Goal: Task Accomplishment & Management: Use online tool/utility

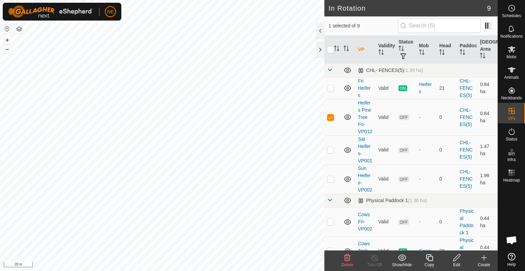
click at [346, 261] on div "Delete" at bounding box center [347, 264] width 27 height 6
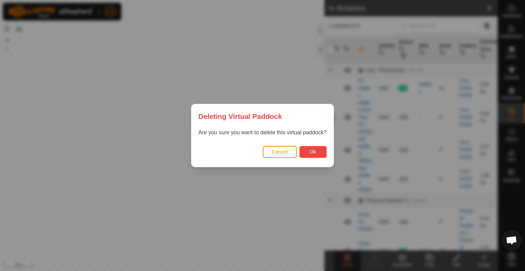
click at [309, 150] on button "Ok" at bounding box center [313, 152] width 27 height 12
checkbox input "false"
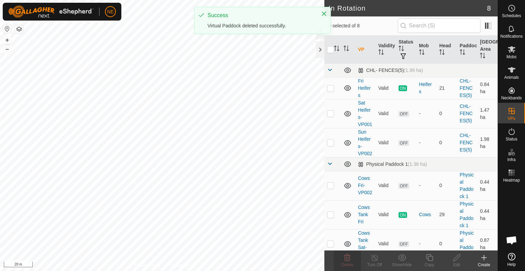
checkbox input "true"
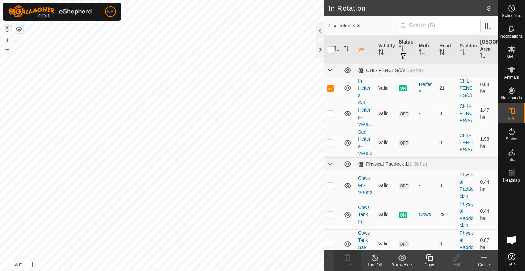
click at [431, 262] on div "Copy" at bounding box center [429, 264] width 27 height 6
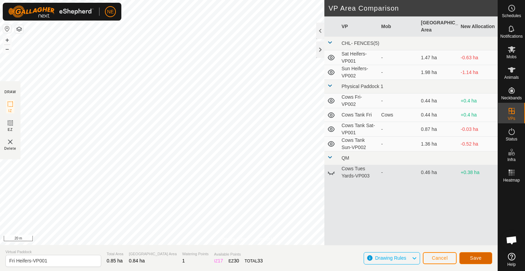
click at [478, 253] on button "Save" at bounding box center [476, 258] width 33 height 12
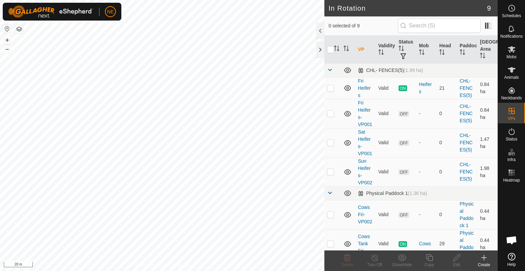
checkbox input "true"
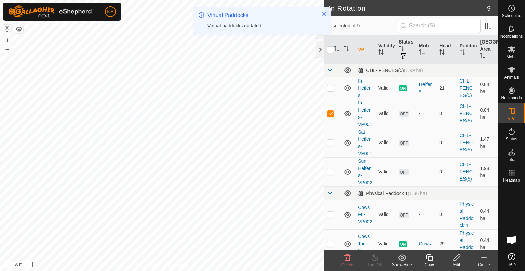
checkbox input "false"
checkbox input "true"
click at [456, 261] on div "Edit" at bounding box center [456, 264] width 27 height 6
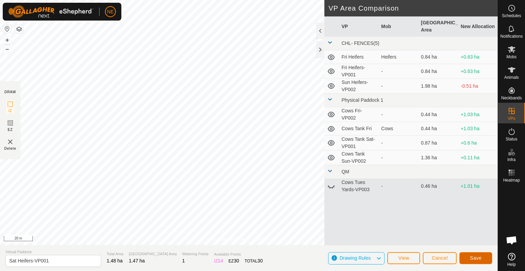
click at [469, 256] on button "Save" at bounding box center [476, 258] width 33 height 12
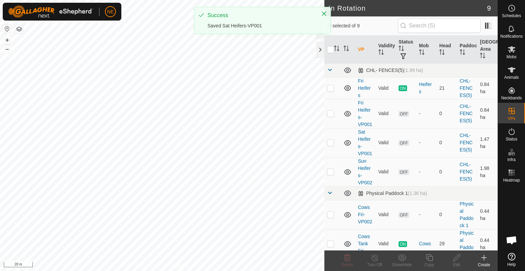
checkbox input "true"
click at [512, 56] on span "Mobs" at bounding box center [512, 57] width 10 height 4
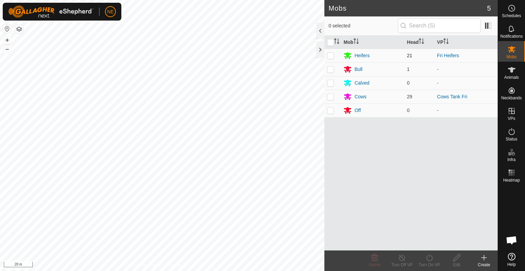
click at [333, 55] on p-checkbox at bounding box center [330, 55] width 7 height 5
checkbox input "true"
click at [428, 256] on icon at bounding box center [429, 257] width 9 height 8
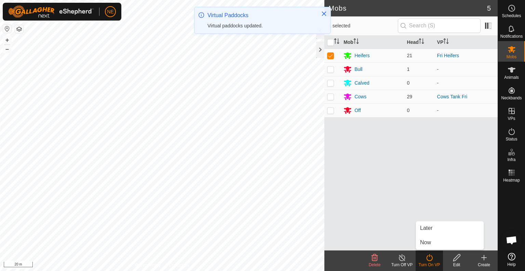
click at [430, 249] on div "Mob Head VP Heifers 21 Fri Heifers Bull 1 - Calved 0 - Cows 29 Cows Tank Fri Of…" at bounding box center [411, 143] width 173 height 214
click at [428, 261] on div "Turn On VP" at bounding box center [429, 264] width 27 height 6
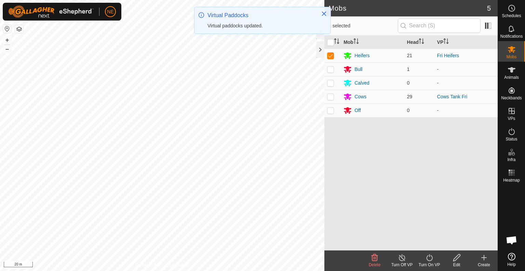
click at [428, 257] on icon at bounding box center [429, 257] width 9 height 8
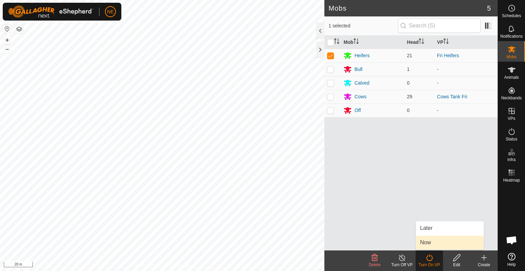
click at [429, 243] on link "Now" at bounding box center [450, 242] width 68 height 14
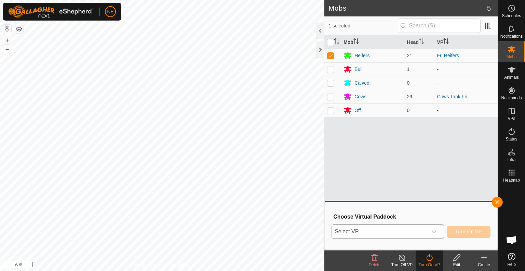
click at [433, 233] on icon "dropdown trigger" at bounding box center [434, 230] width 5 height 5
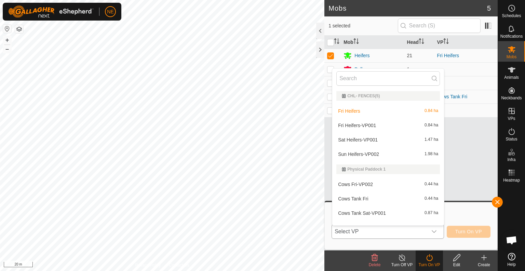
click at [357, 126] on li "Fri Heifers-VP001 0.84 ha" at bounding box center [388, 125] width 112 height 14
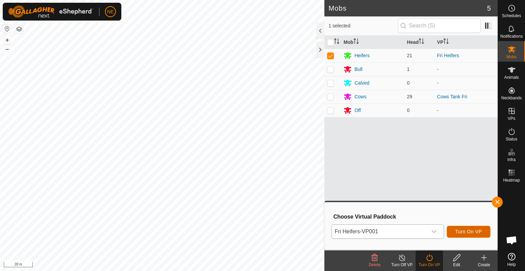
click at [478, 228] on span "Turn On VP" at bounding box center [469, 230] width 27 height 5
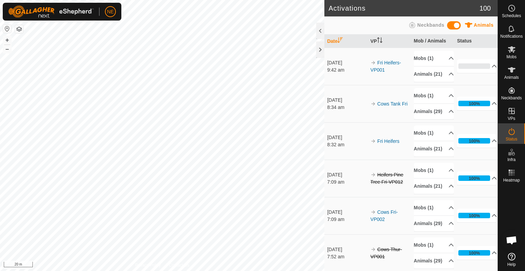
click at [346, 270] on html "NE Schedules Notifications Mobs Animals Neckbands VPs Status Infra Heatmap Help…" at bounding box center [262, 135] width 525 height 271
